Goal: Task Accomplishment & Management: Manage account settings

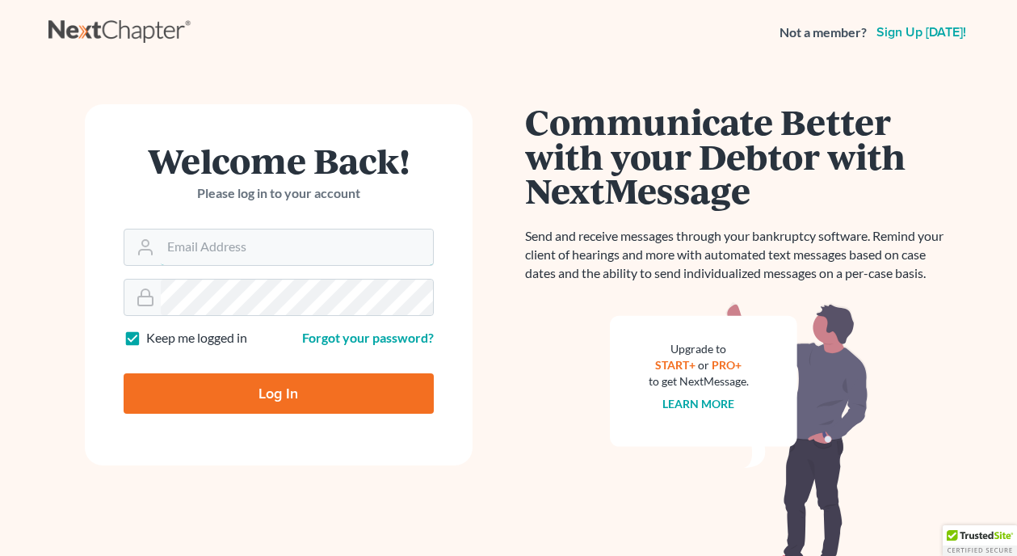
type input "[EMAIL_ADDRESS][DOMAIN_NAME]"
click at [243, 395] on input "Log In" at bounding box center [279, 393] width 310 height 40
type input "Thinking..."
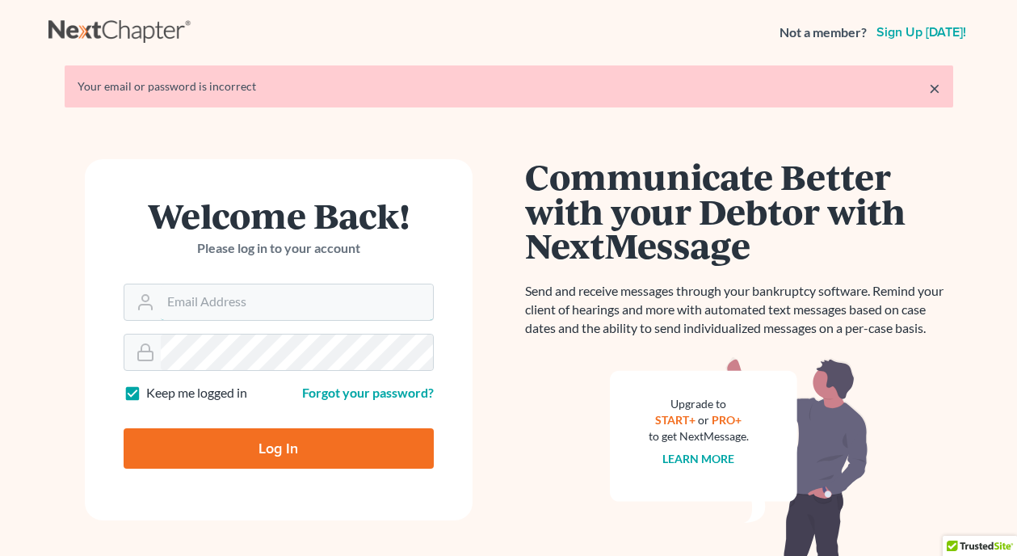
type input "[EMAIL_ADDRESS][DOMAIN_NAME]"
click at [314, 454] on input "Log In" at bounding box center [279, 448] width 310 height 40
type input "Thinking..."
type input "[EMAIL_ADDRESS][DOMAIN_NAME]"
click at [378, 299] on input "[EMAIL_ADDRESS][DOMAIN_NAME]" at bounding box center [297, 302] width 272 height 36
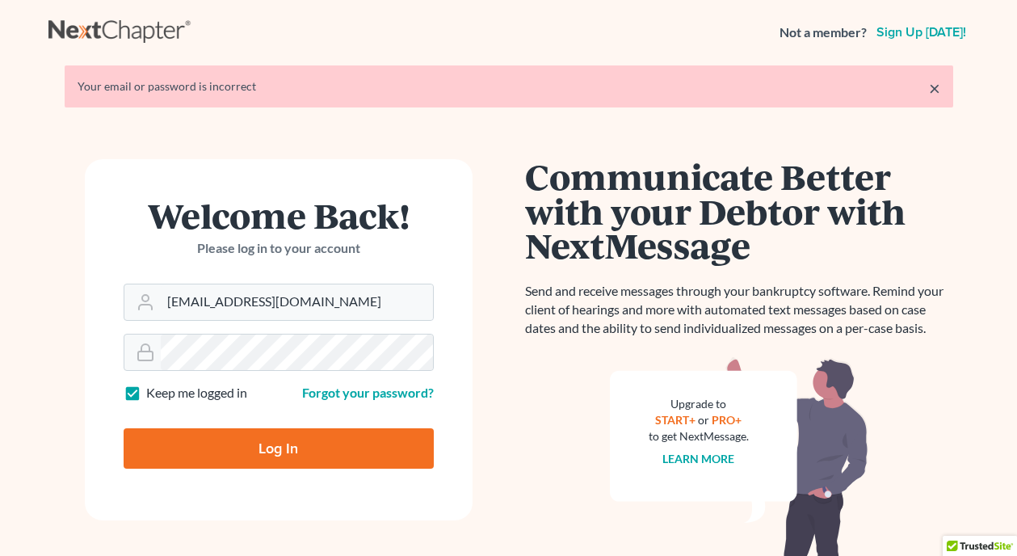
click at [69, 339] on div "Welcome Back! Please log in to your account Email Address cholcomb@attorneyholc…" at bounding box center [278, 399] width 461 height 480
click at [366, 389] on link "Forgot your password?" at bounding box center [368, 392] width 132 height 15
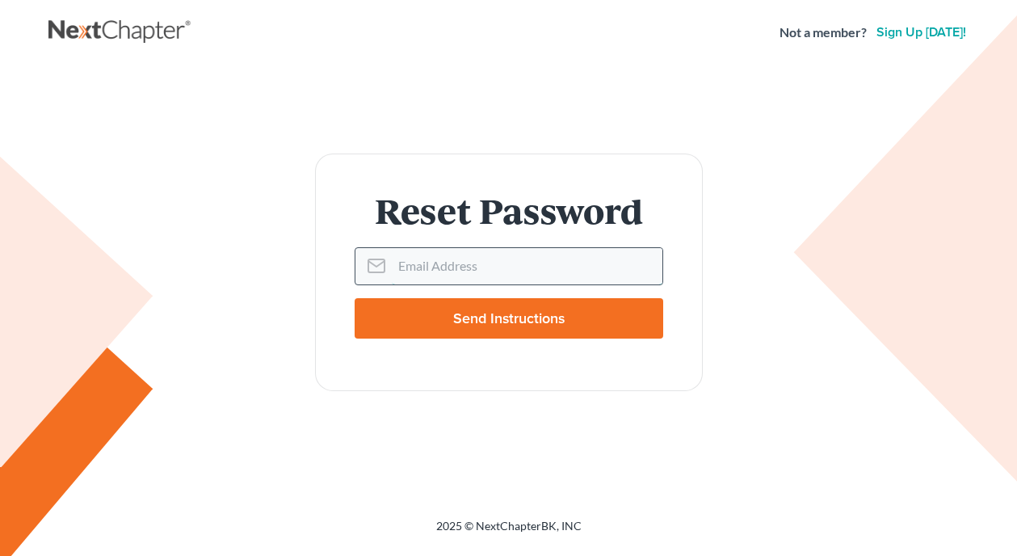
click at [437, 274] on input "Email Address" at bounding box center [527, 266] width 271 height 36
click at [515, 255] on input "Email Address" at bounding box center [527, 266] width 271 height 36
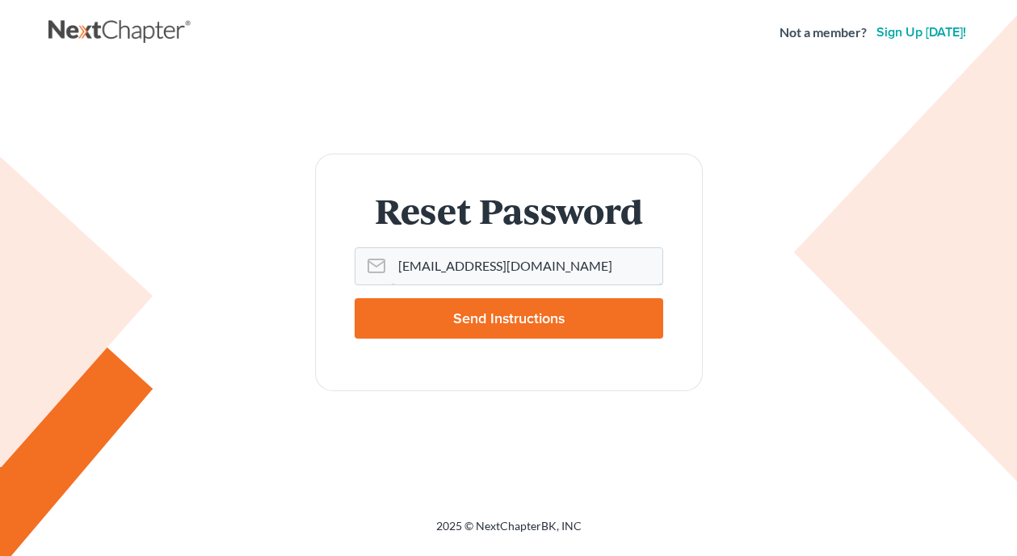
type input "cholcomb@attorneyholcomb.com"
click at [454, 322] on input "Send Instructions" at bounding box center [509, 318] width 309 height 40
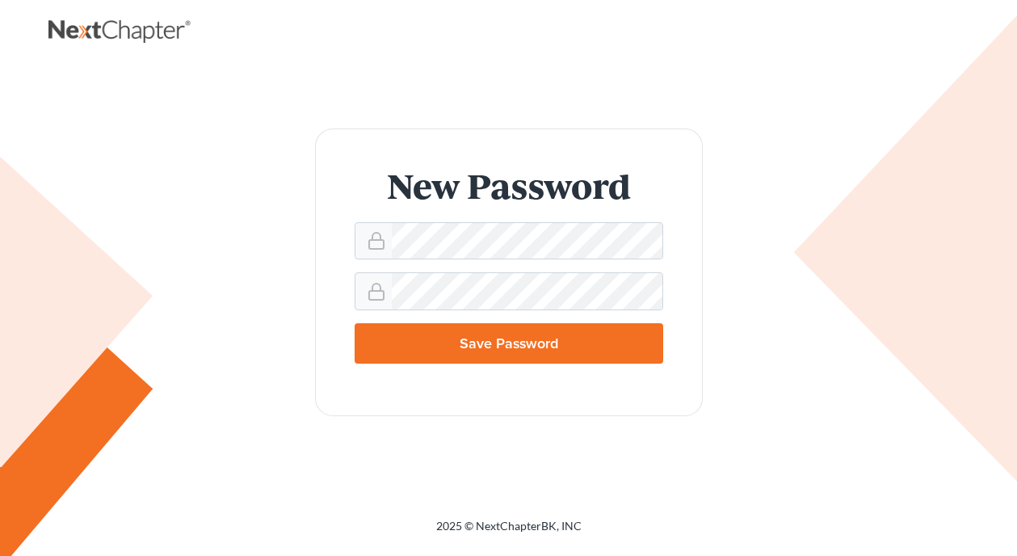
click at [385, 349] on input "Save Password" at bounding box center [509, 343] width 309 height 40
type input "Thinking..."
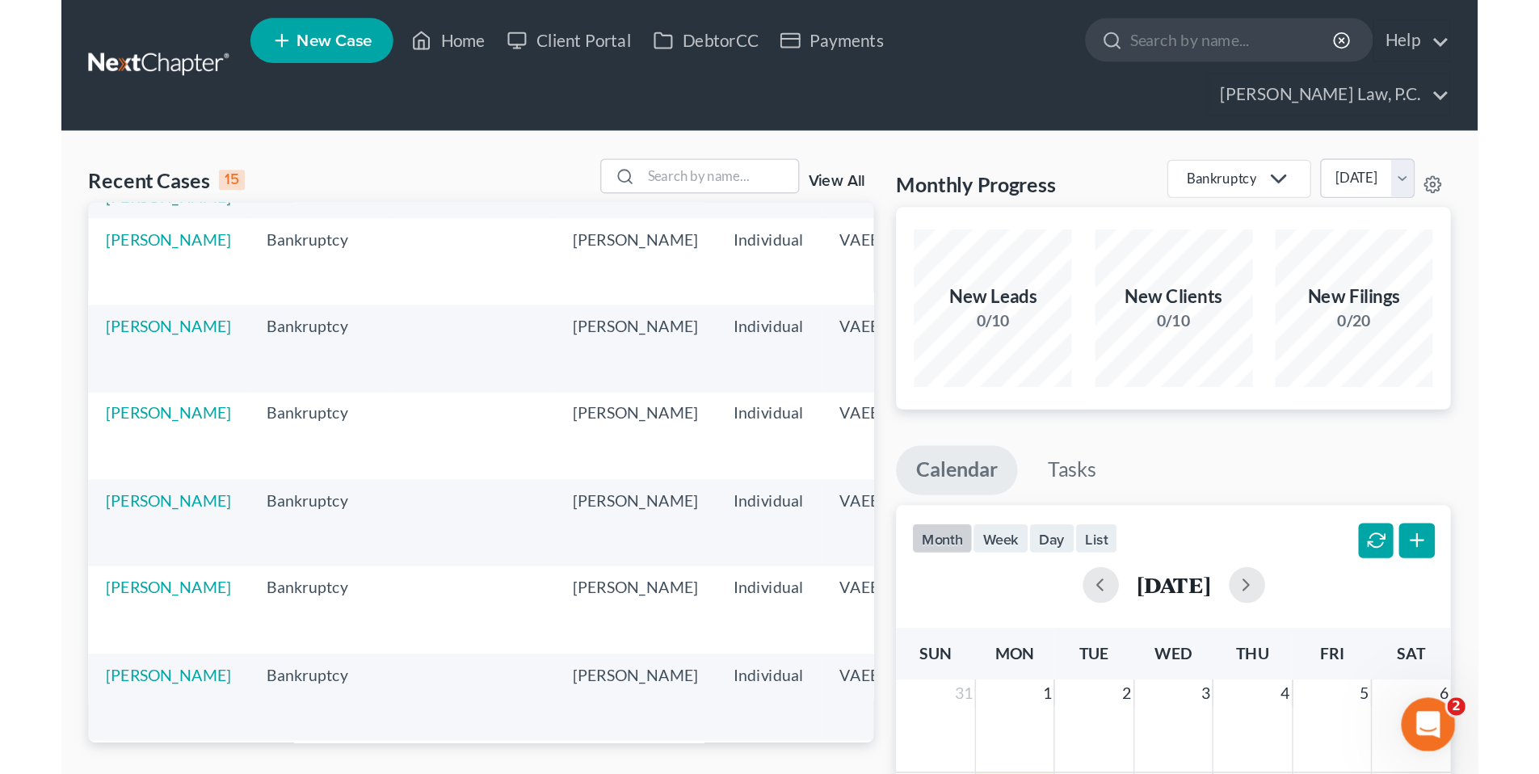
scroll to position [91, 0]
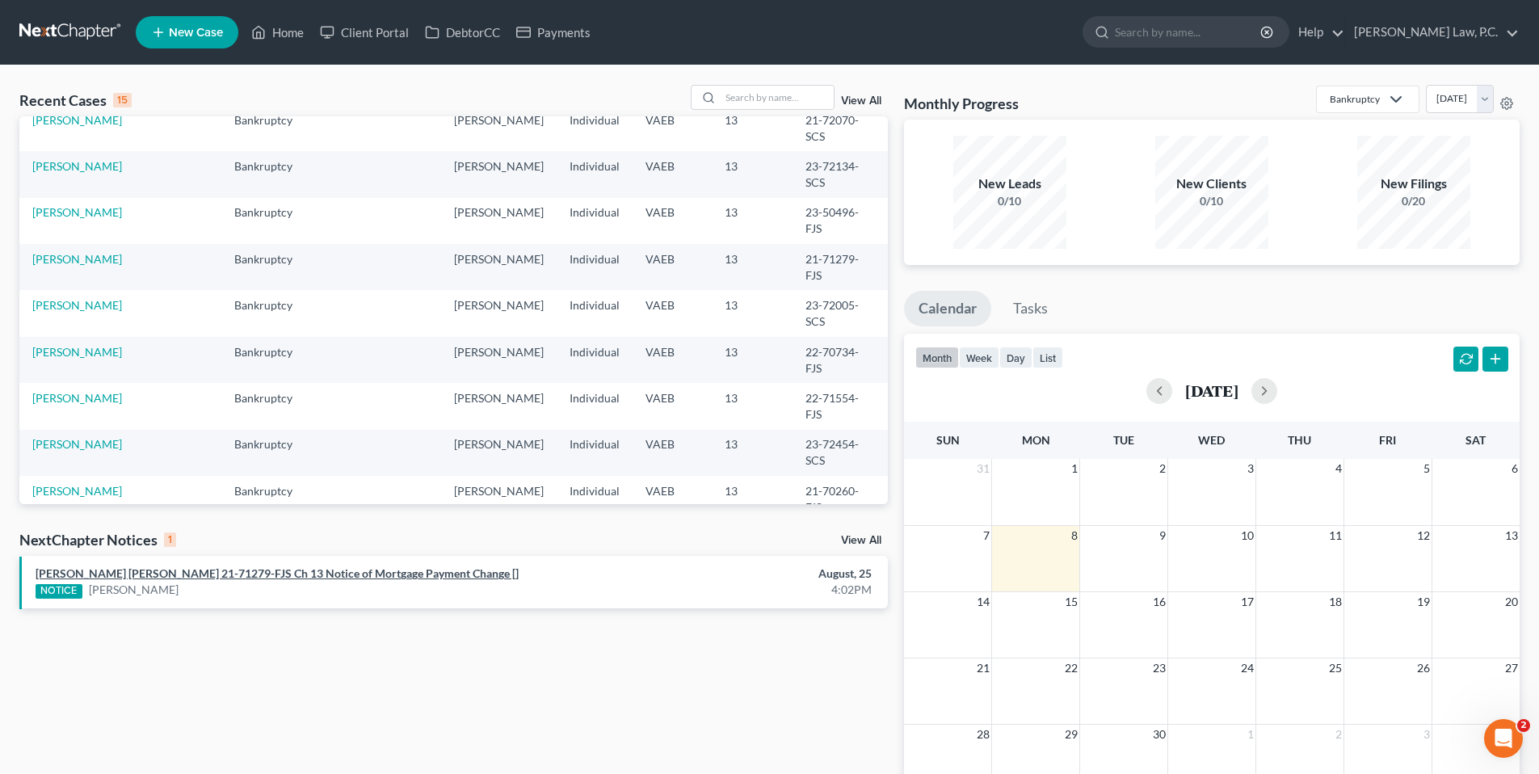
click at [301, 555] on link "Shirley Thornton Birch 21-71279-FJS Ch 13 Notice of Mortgage Payment Change []" at bounding box center [277, 573] width 483 height 14
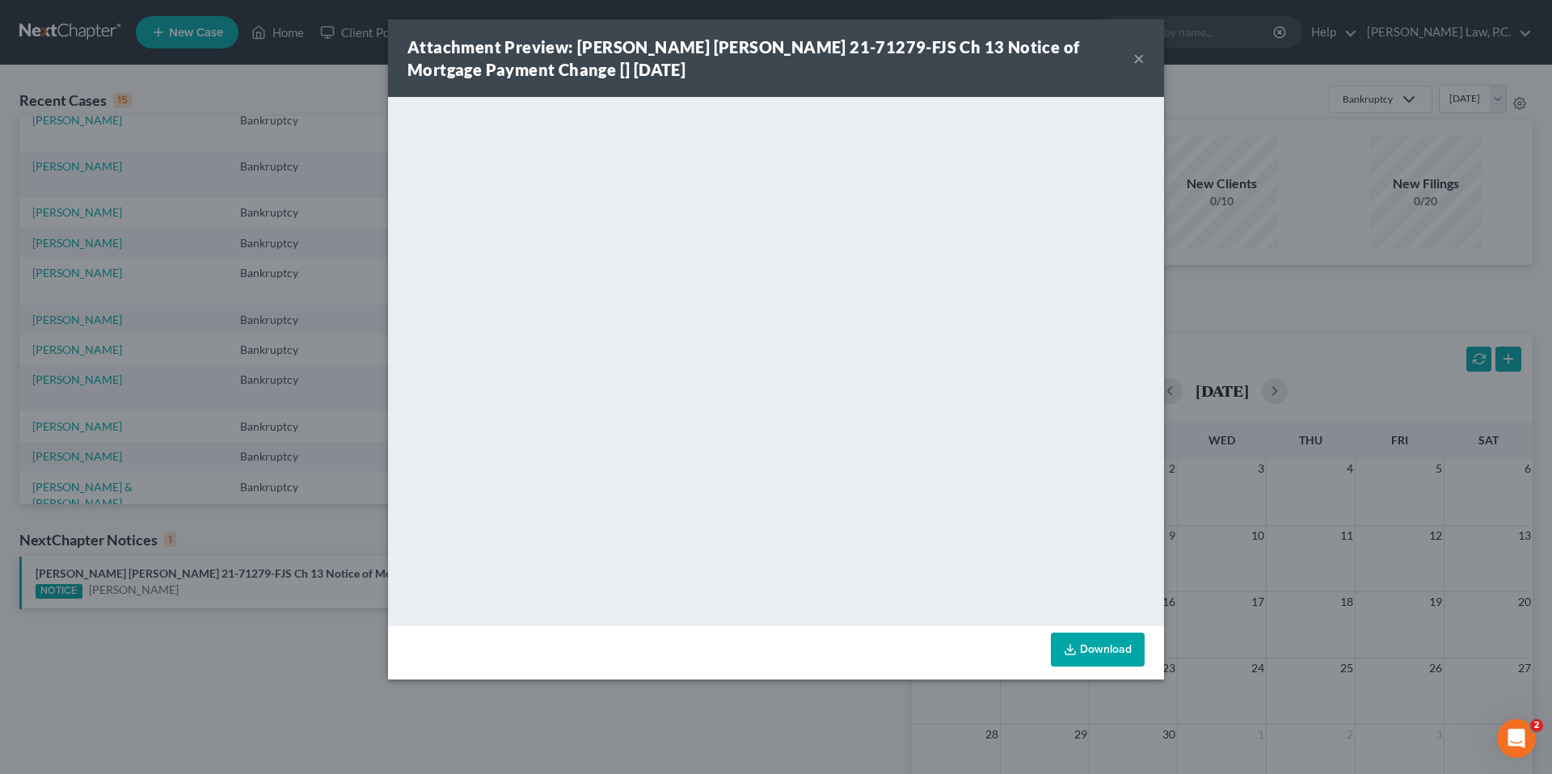
click at [1029, 57] on button "×" at bounding box center [1138, 57] width 11 height 19
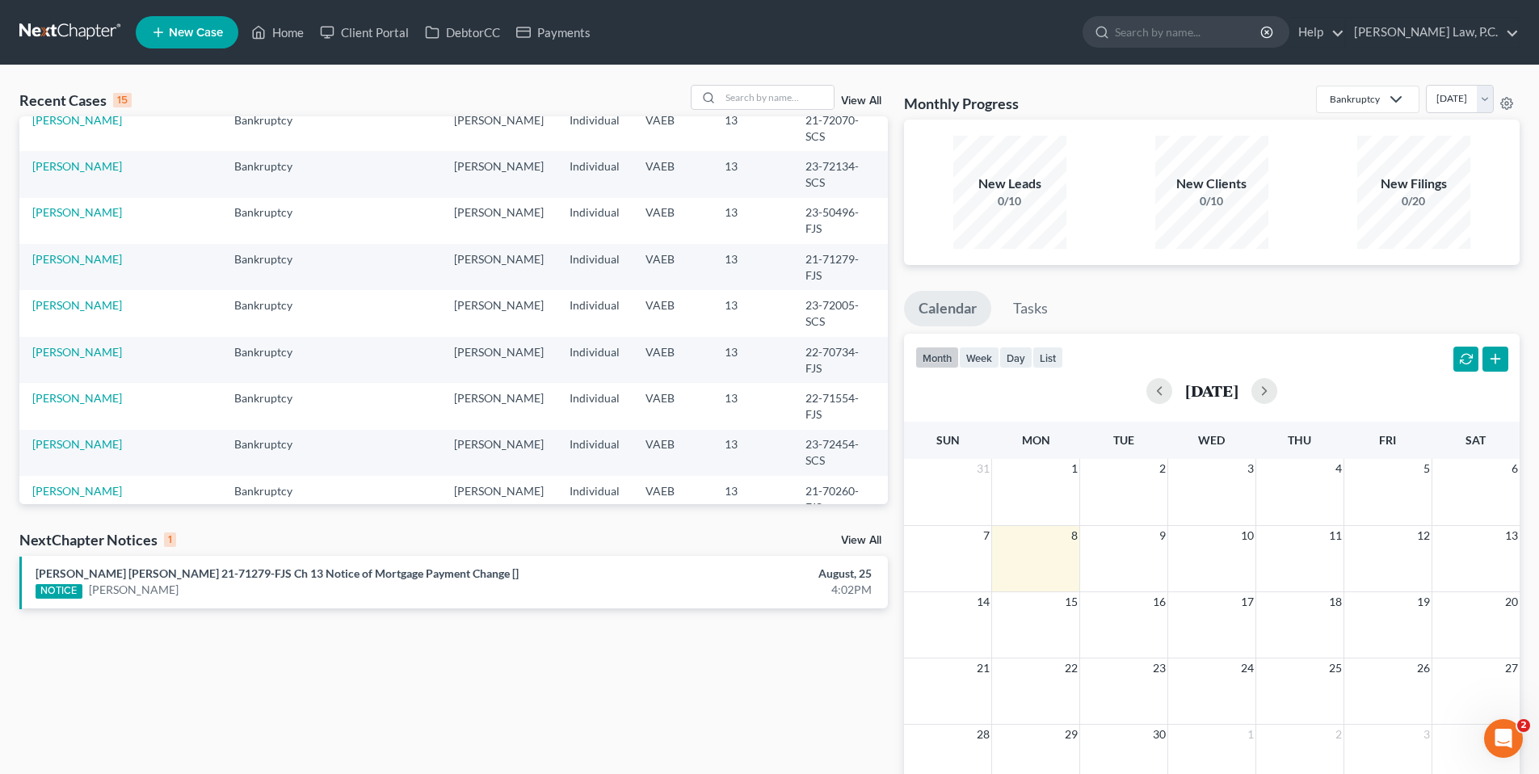
click at [858, 541] on link "View All" at bounding box center [861, 540] width 40 height 11
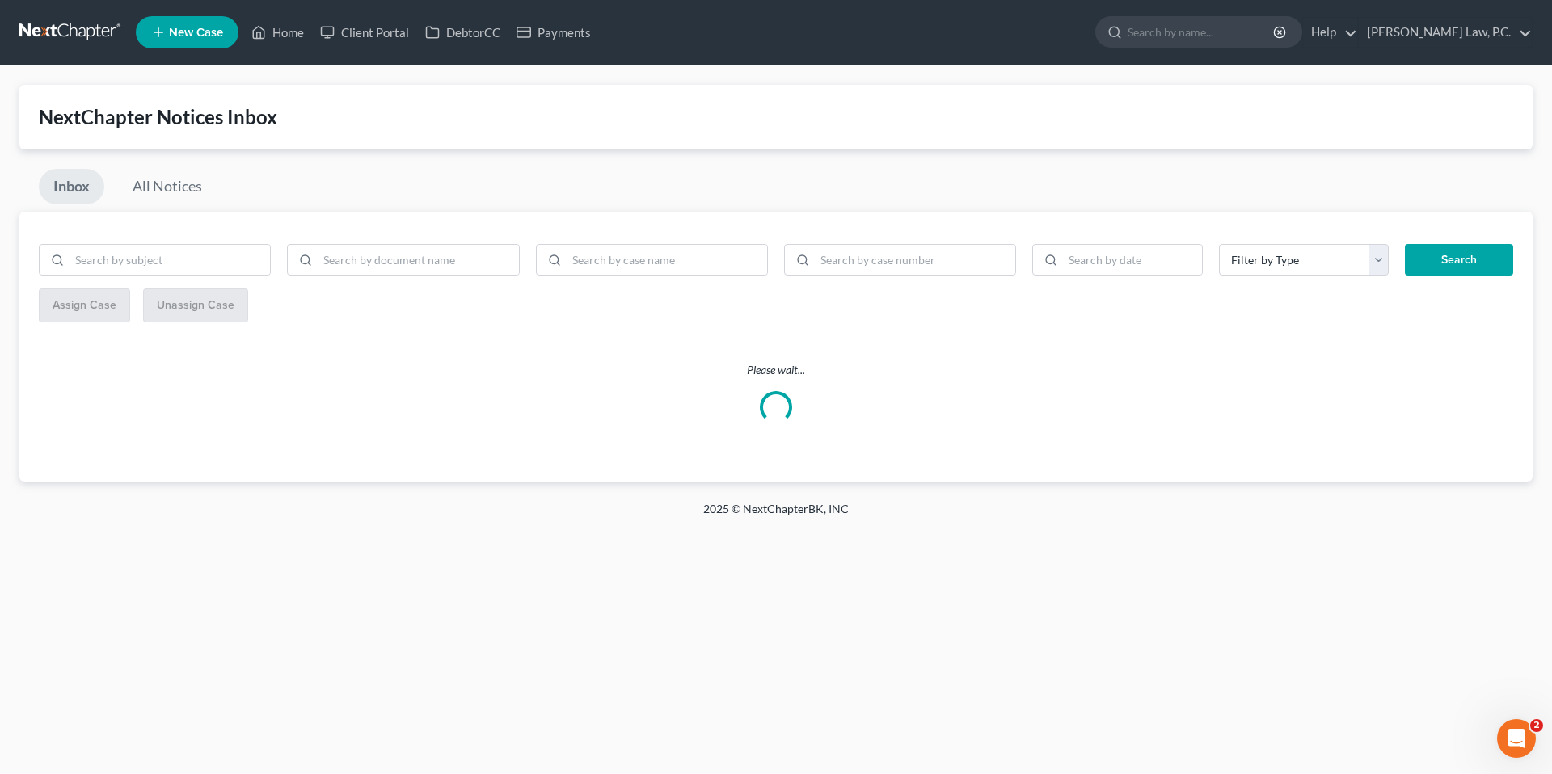
click at [1029, 258] on button "Search" at bounding box center [1458, 260] width 108 height 32
click at [1029, 34] on input "search" at bounding box center [1201, 32] width 148 height 30
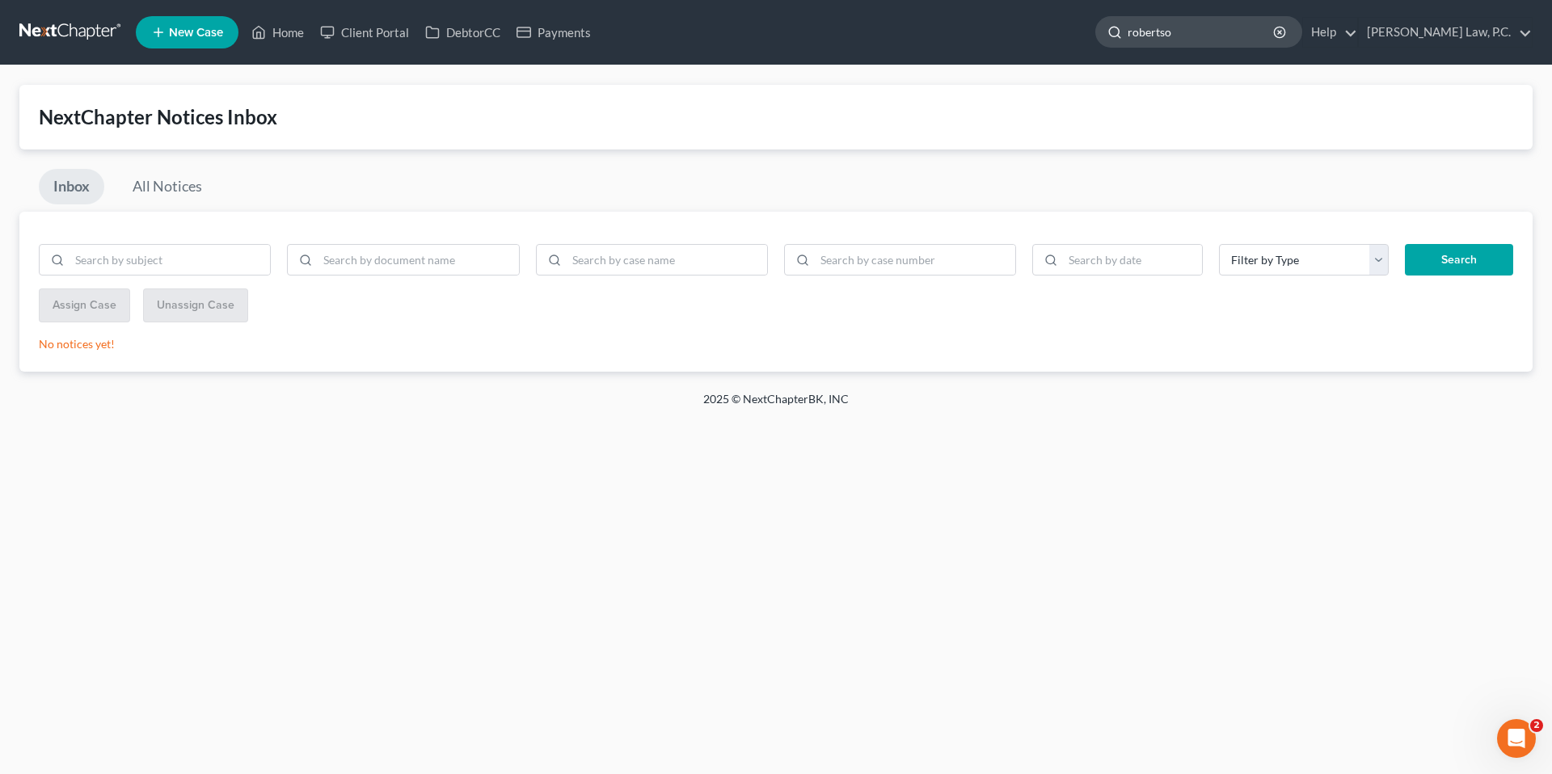
type input "robertson"
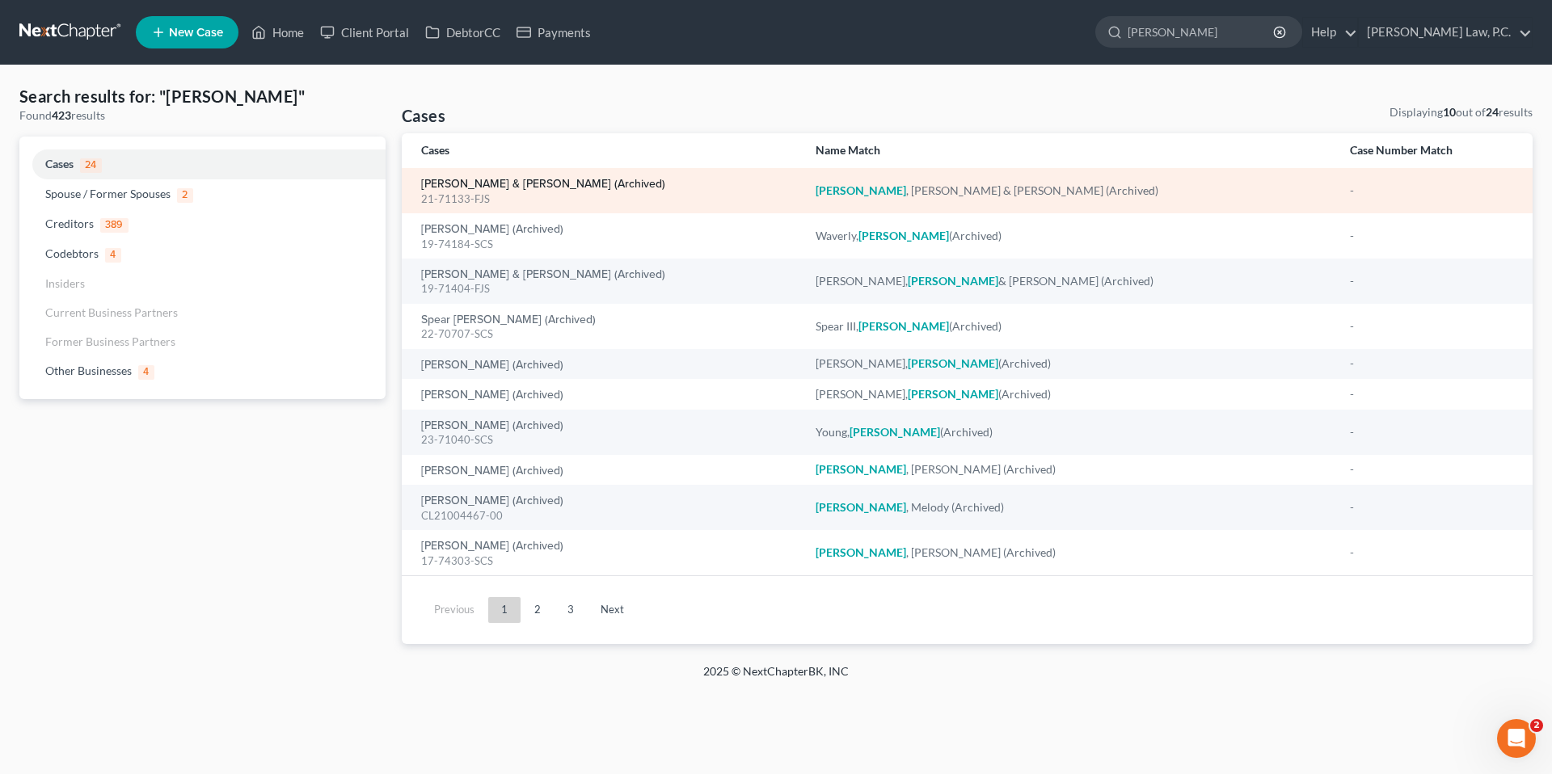
click at [549, 185] on link "Robertson, Tony & Priscilla (Archived)" at bounding box center [543, 184] width 244 height 11
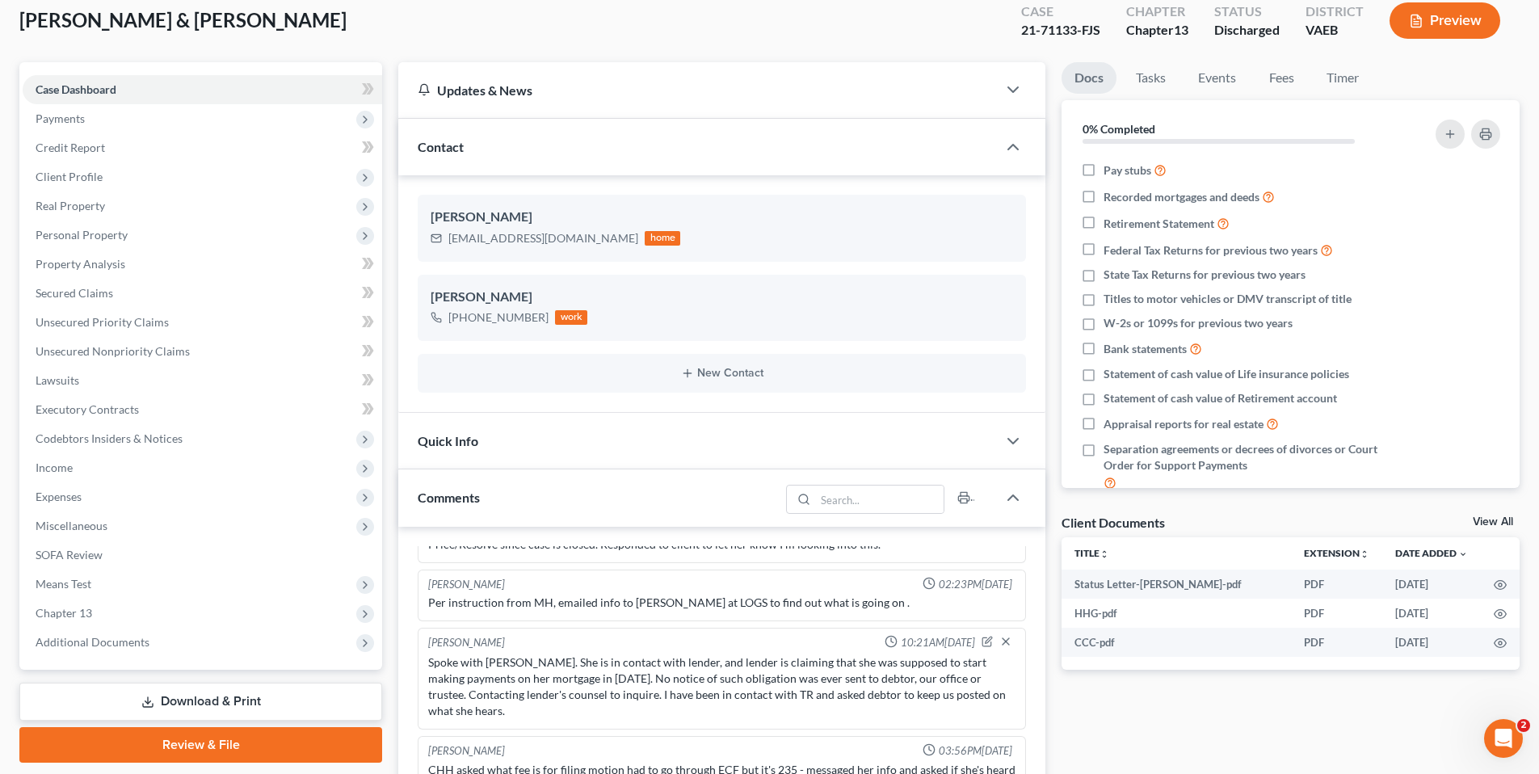
scroll to position [457, 0]
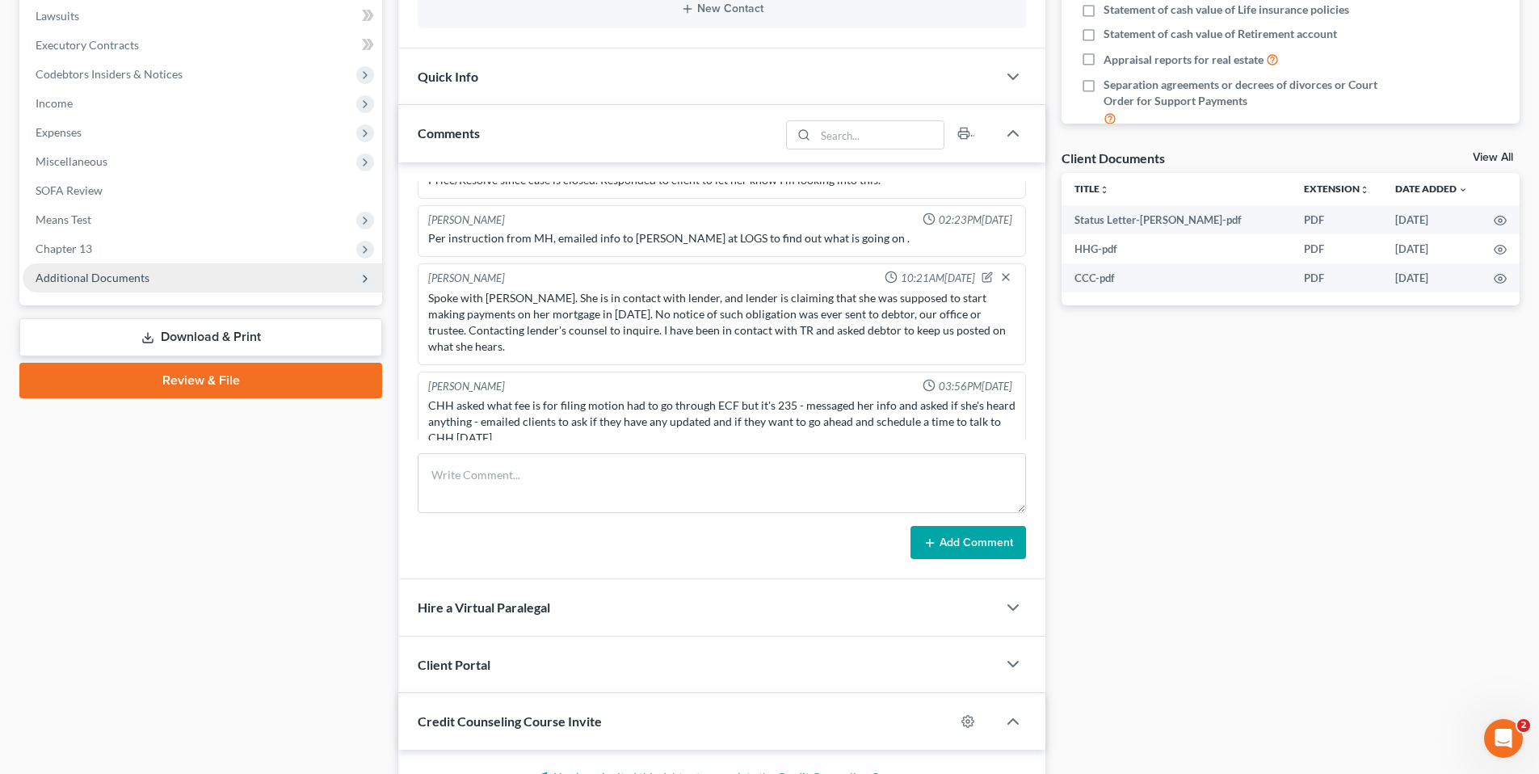
click at [123, 281] on span "Additional Documents" at bounding box center [93, 278] width 114 height 14
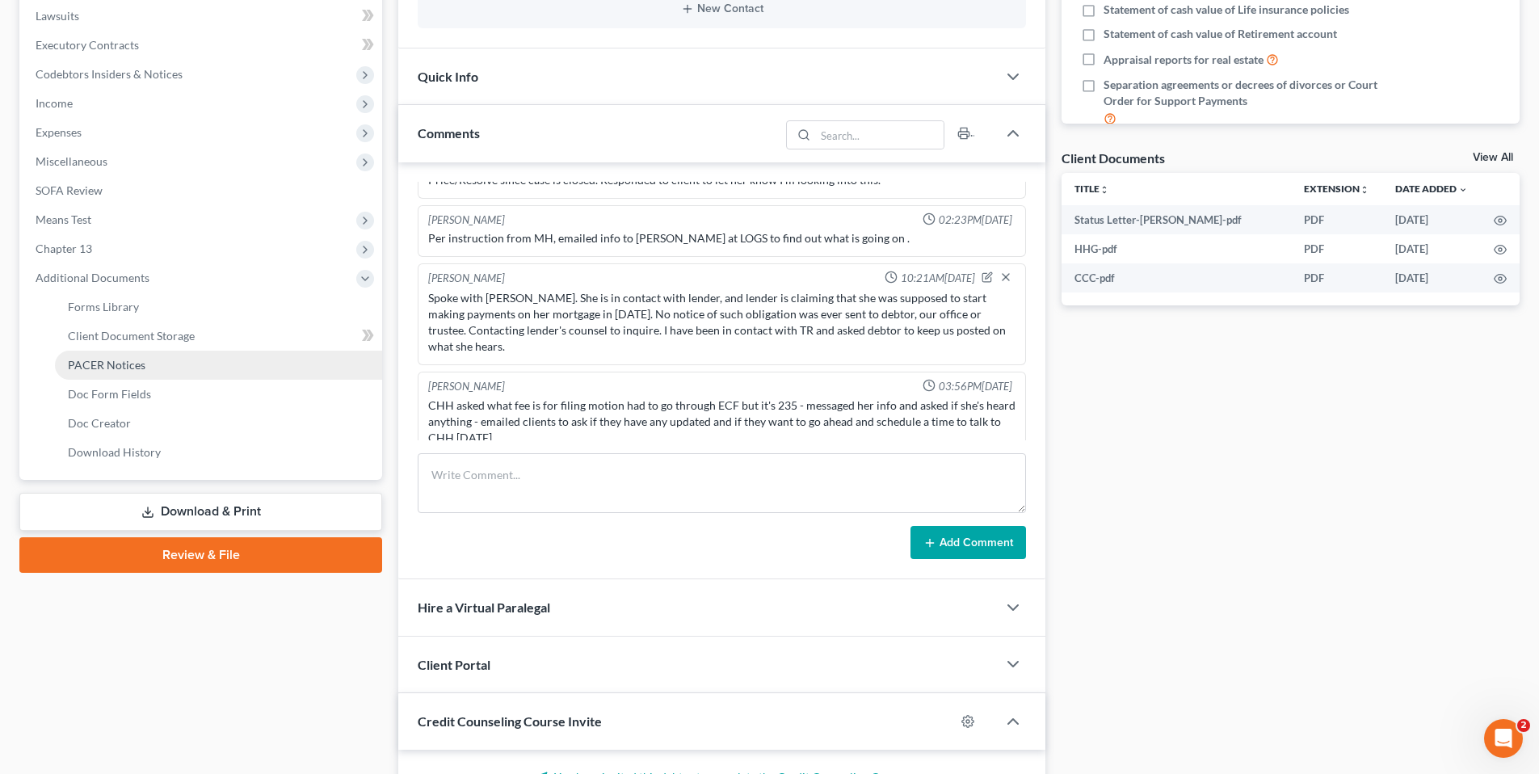
click at [129, 367] on span "PACER Notices" at bounding box center [107, 365] width 78 height 14
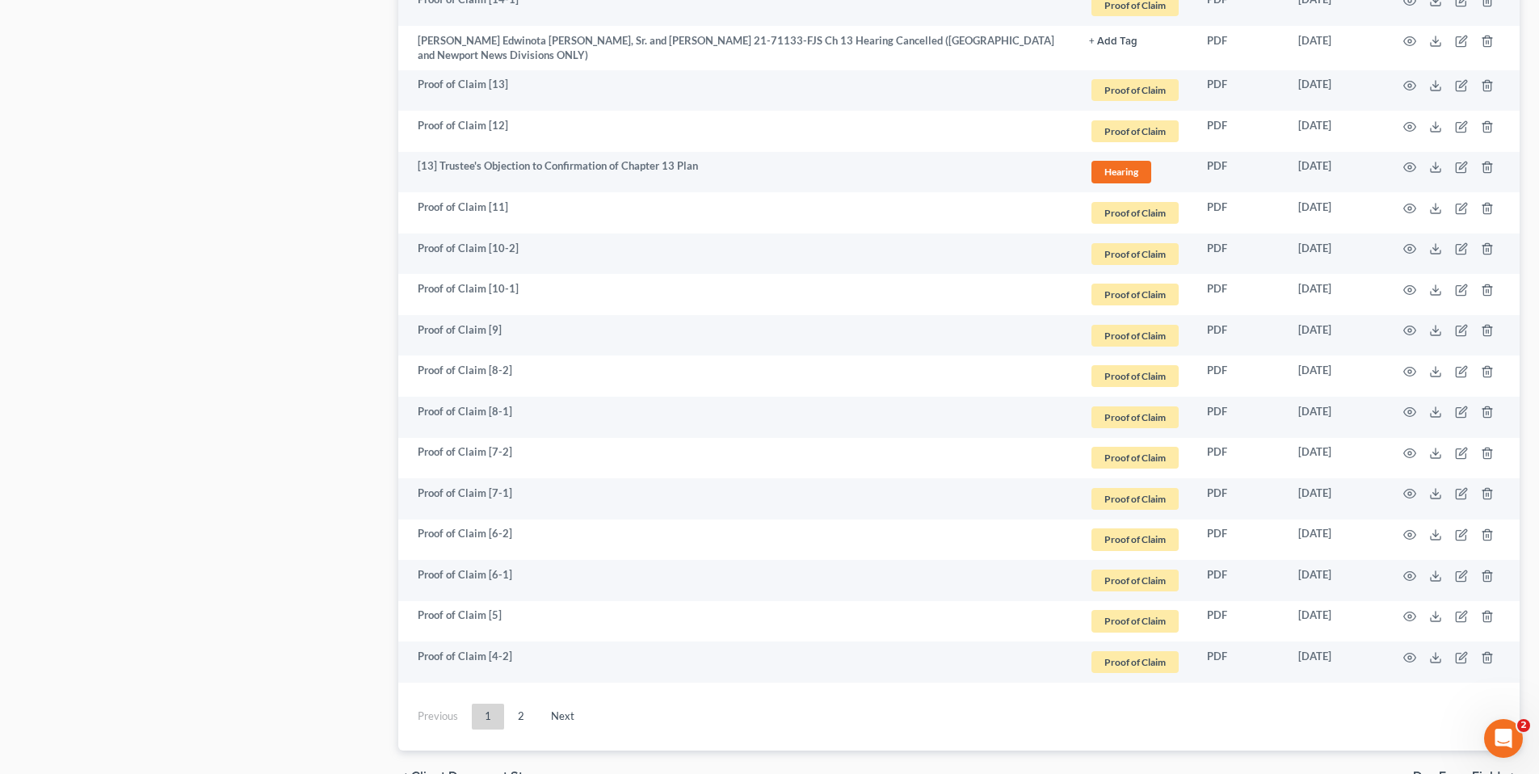
scroll to position [2854, 0]
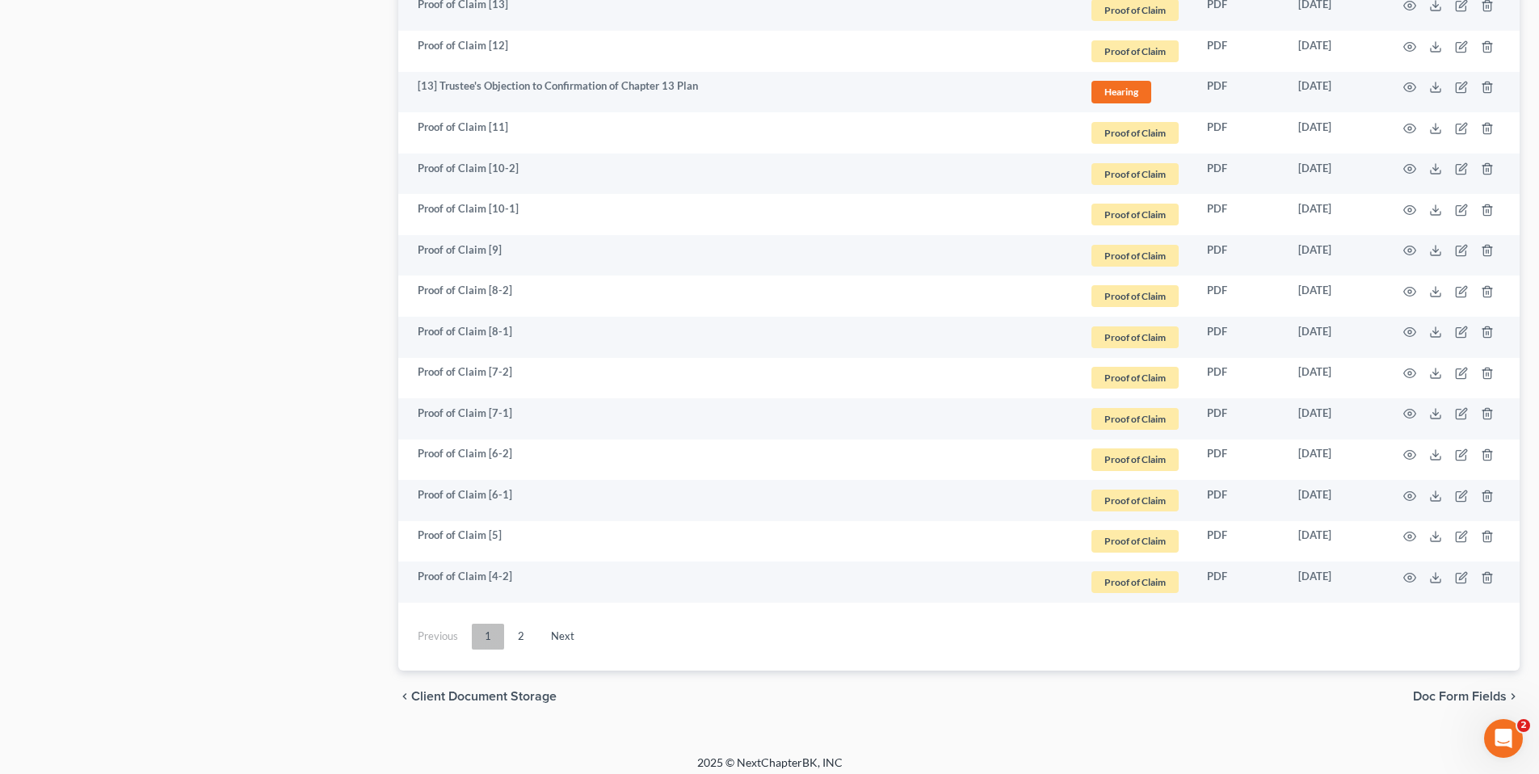
click at [483, 555] on link "1" at bounding box center [488, 637] width 32 height 26
click at [516, 555] on link "2" at bounding box center [521, 637] width 32 height 26
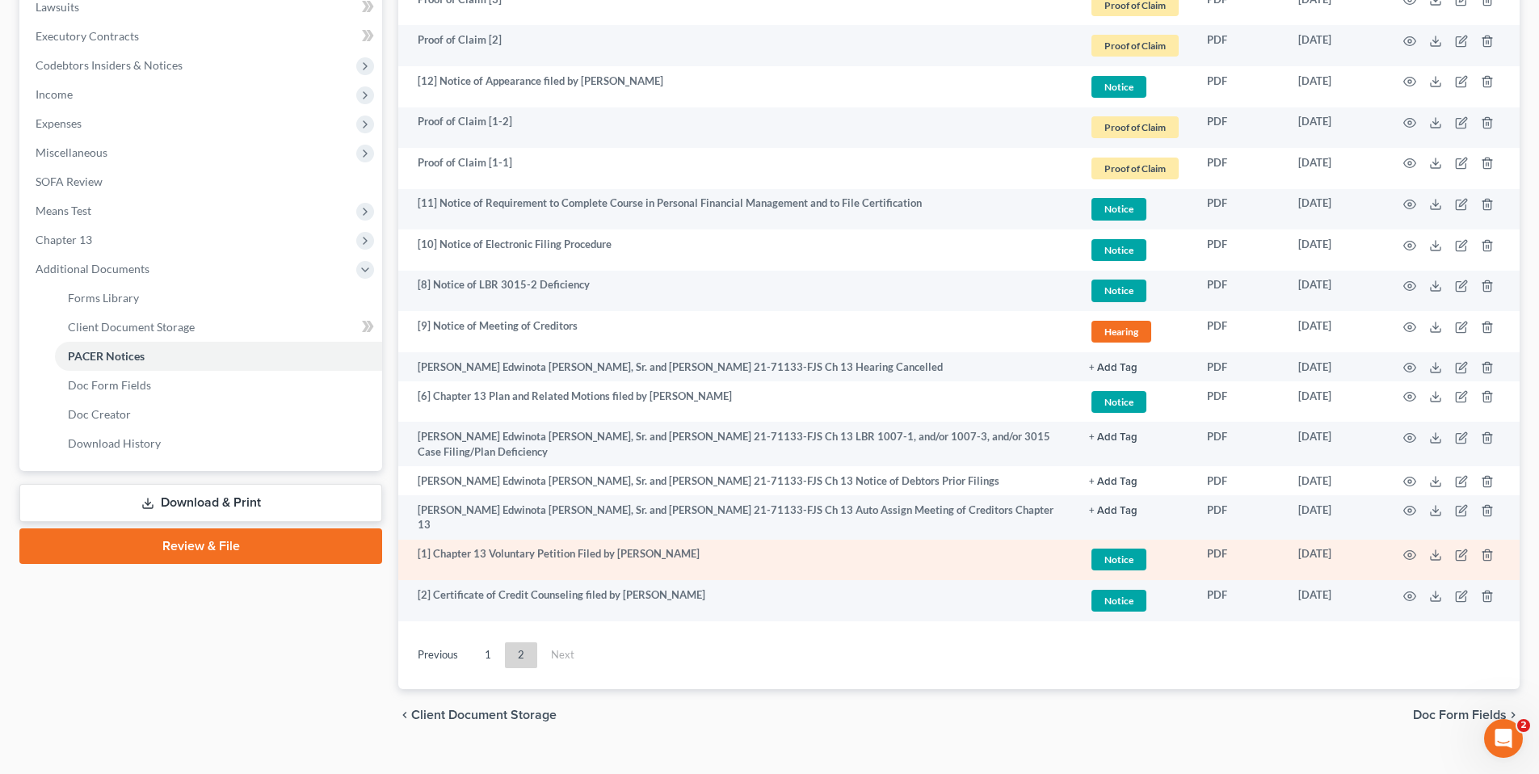
scroll to position [469, 0]
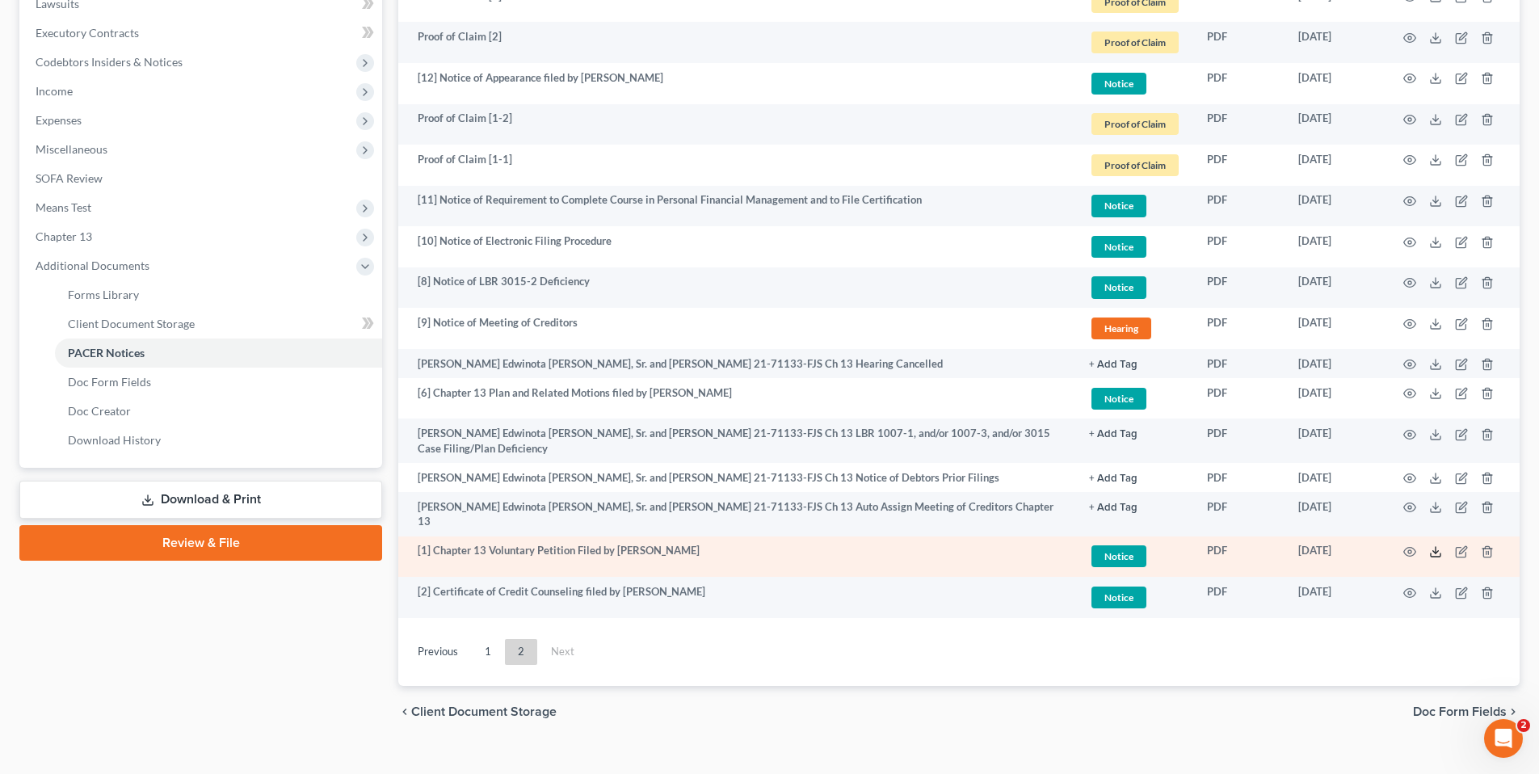
click at [1029, 545] on icon at bounding box center [1435, 551] width 13 height 13
